Goal: Task Accomplishment & Management: Manage account settings

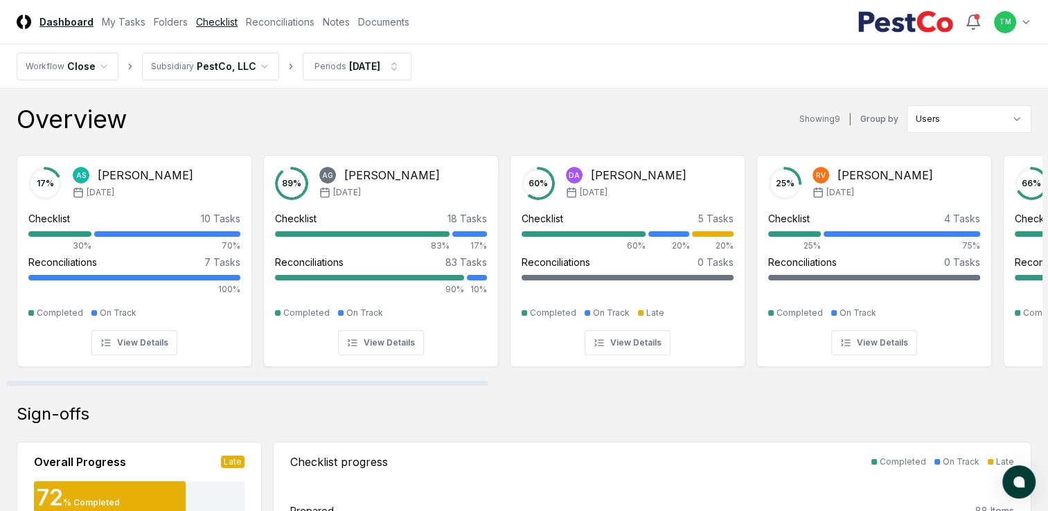
click at [219, 20] on link "Checklist" at bounding box center [217, 22] width 42 height 15
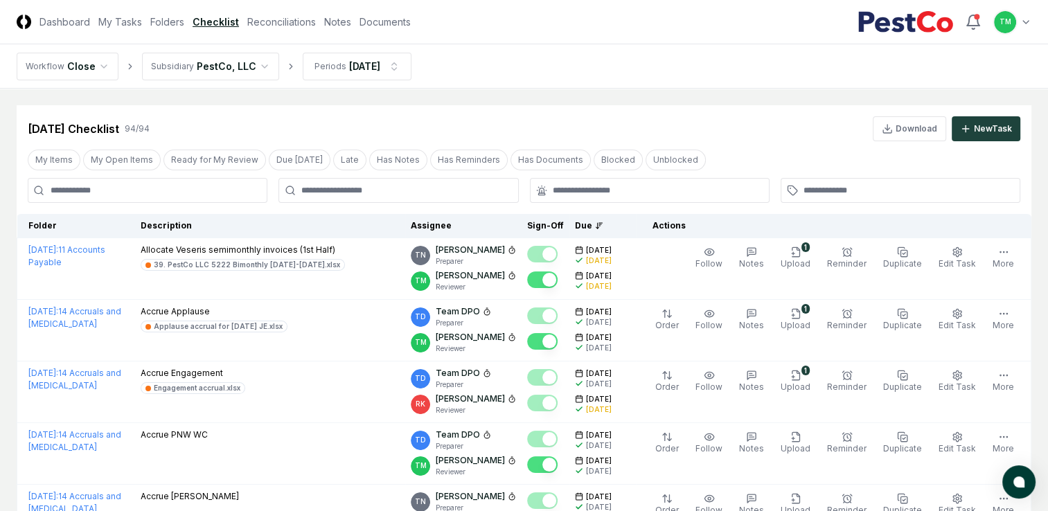
click at [155, 195] on input at bounding box center [148, 190] width 240 height 25
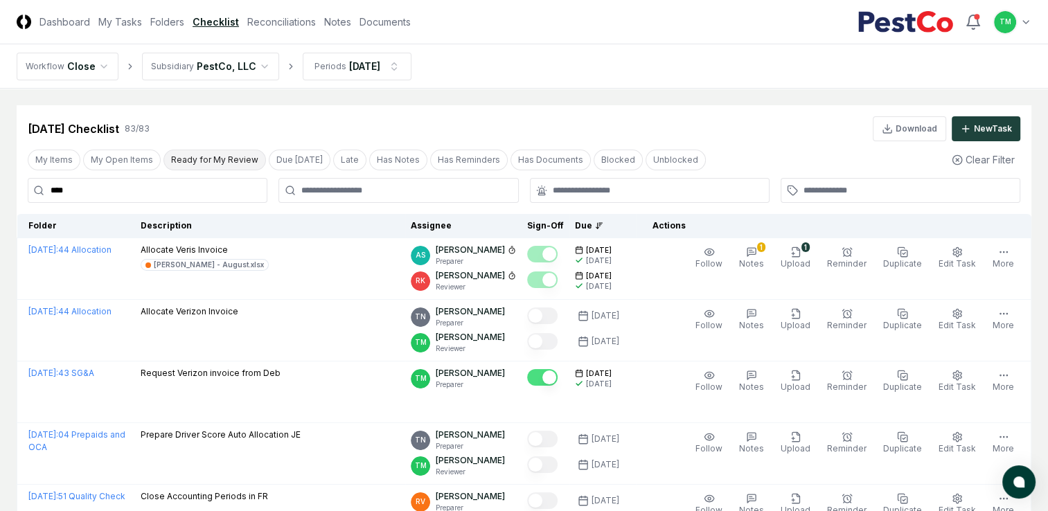
type input "*****"
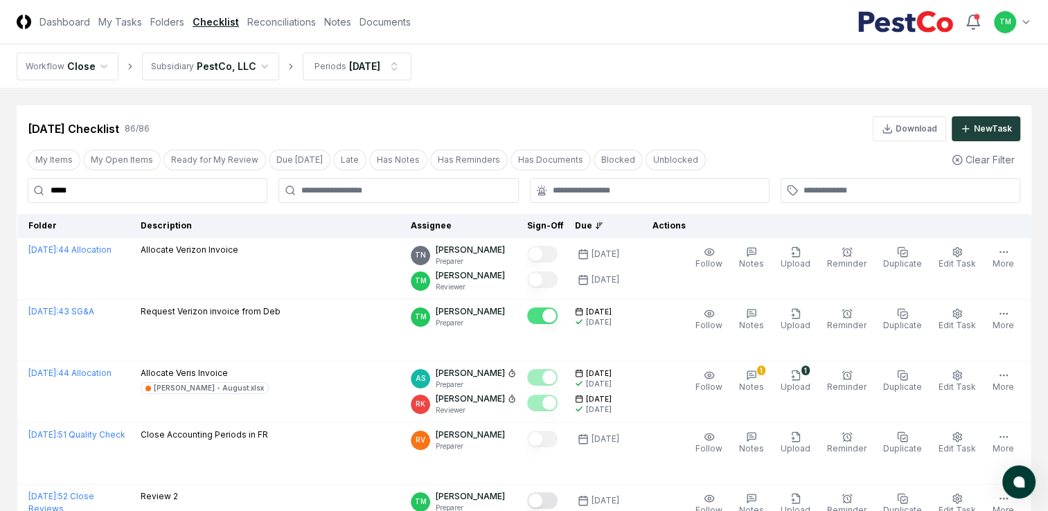
drag, startPoint x: 107, startPoint y: 193, endPoint x: -3, endPoint y: 154, distance: 116.8
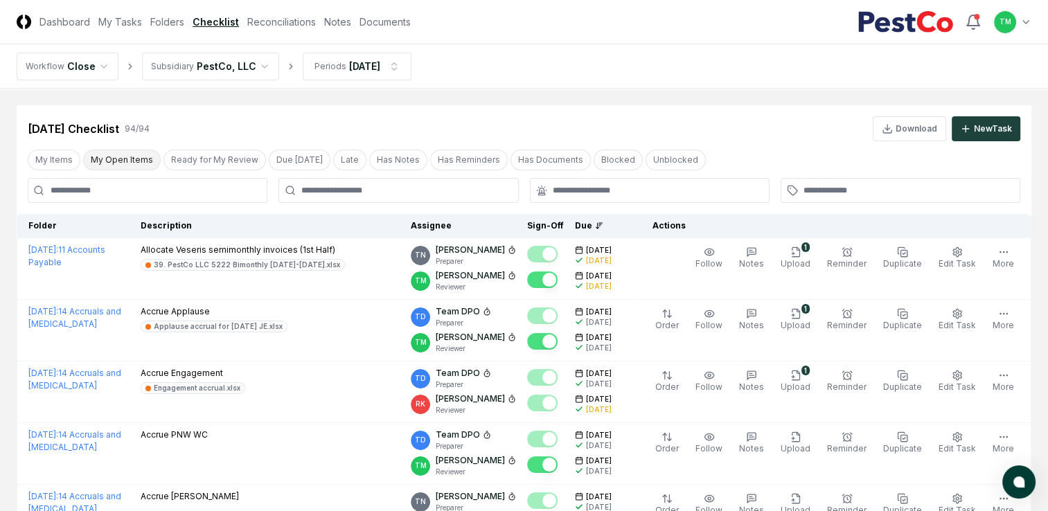
click at [121, 158] on button "My Open Items" at bounding box center [122, 160] width 78 height 21
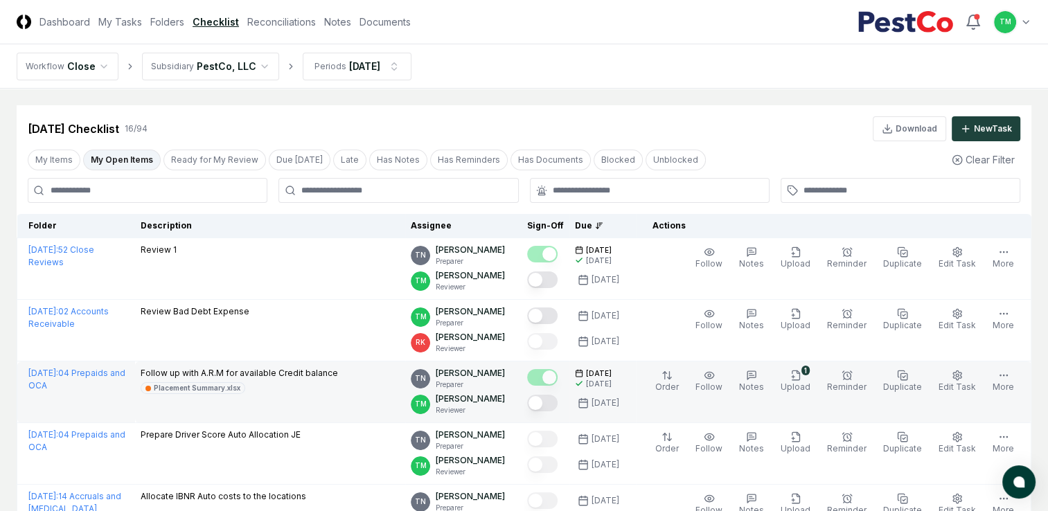
click at [555, 407] on button "Mark complete" at bounding box center [542, 403] width 30 height 17
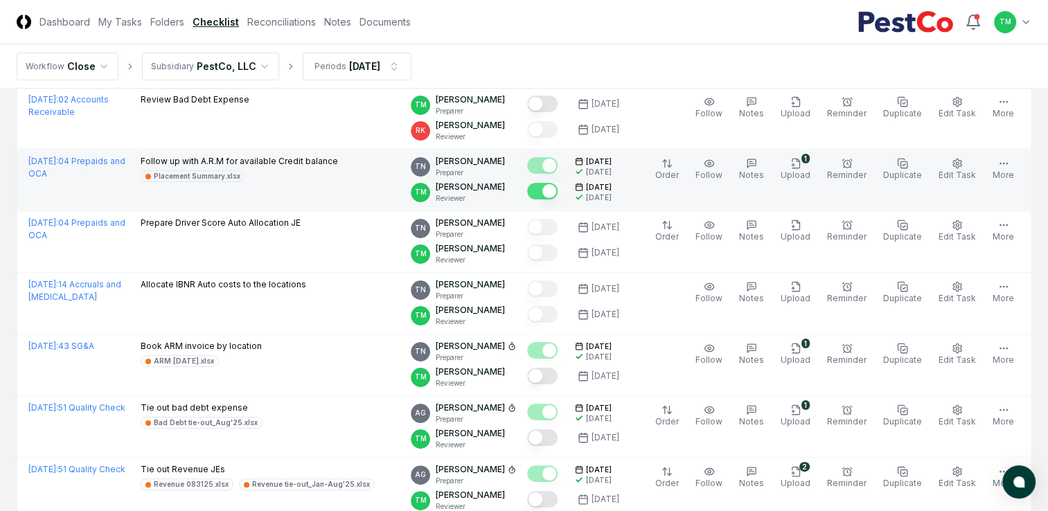
scroll to position [277, 0]
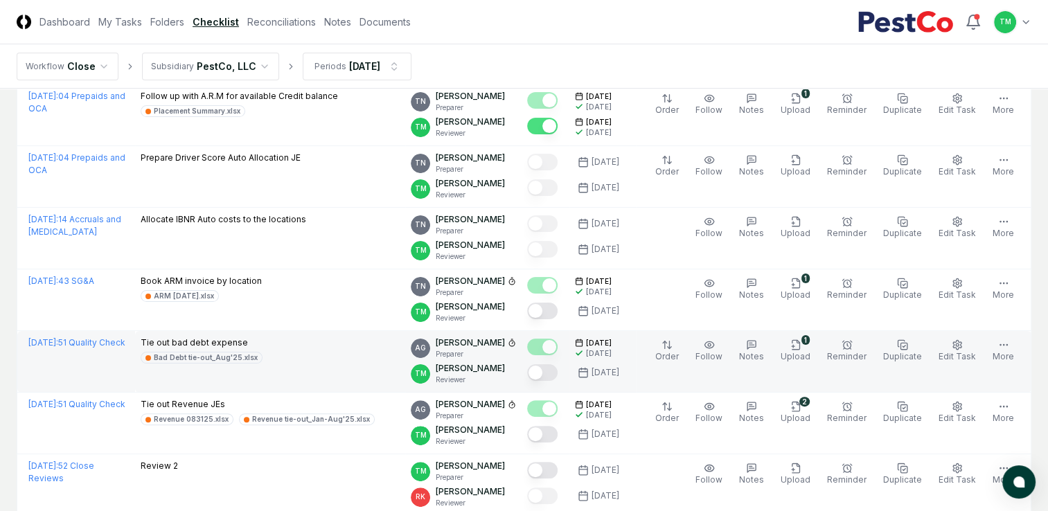
click at [558, 310] on button "Mark complete" at bounding box center [542, 311] width 30 height 17
click at [558, 372] on button "Mark complete" at bounding box center [542, 372] width 30 height 17
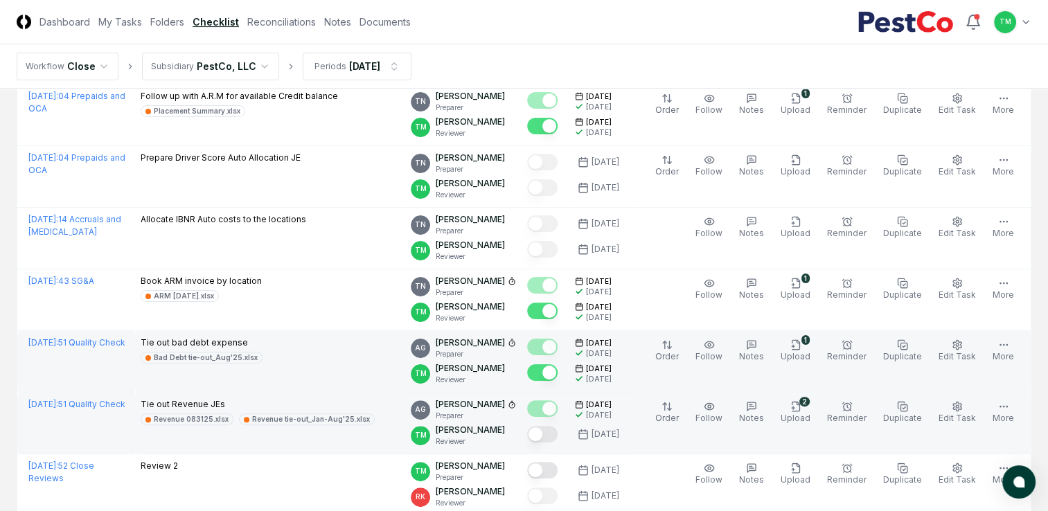
click at [558, 438] on button "Mark complete" at bounding box center [542, 434] width 30 height 17
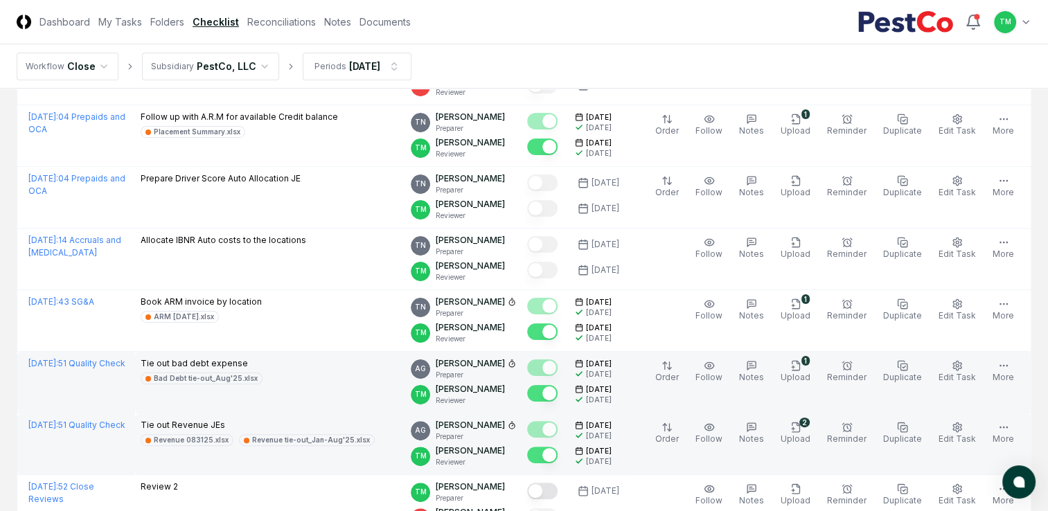
scroll to position [0, 0]
